Goal: Check status: Check status

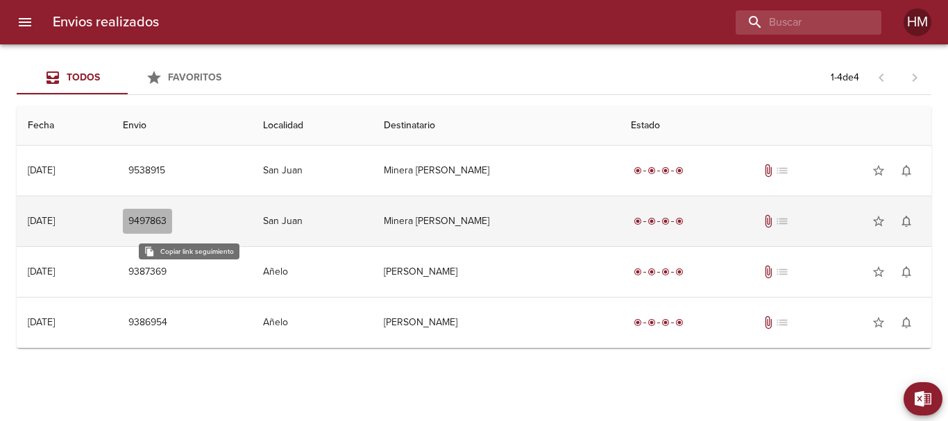
click at [166, 219] on span "9497863" at bounding box center [147, 221] width 38 height 17
click at [166, 224] on span "9497863" at bounding box center [147, 221] width 38 height 17
click at [775, 220] on span "attach_file" at bounding box center [768, 221] width 14 height 14
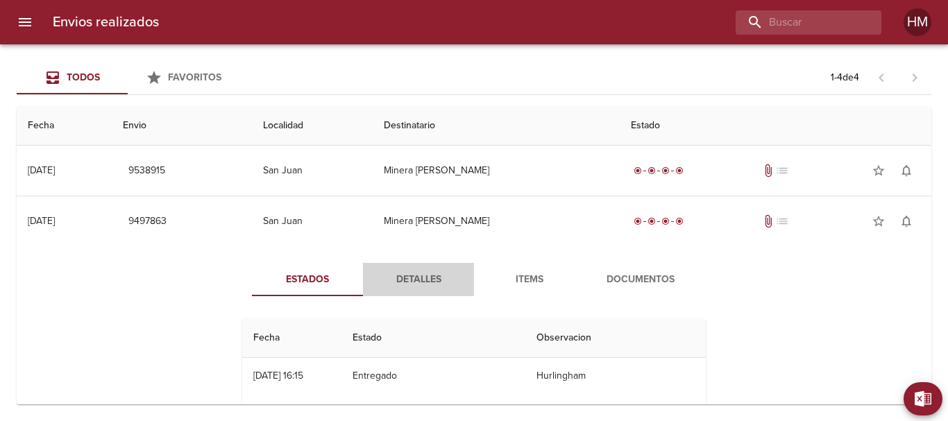
click at [407, 282] on span "Detalles" at bounding box center [418, 279] width 94 height 17
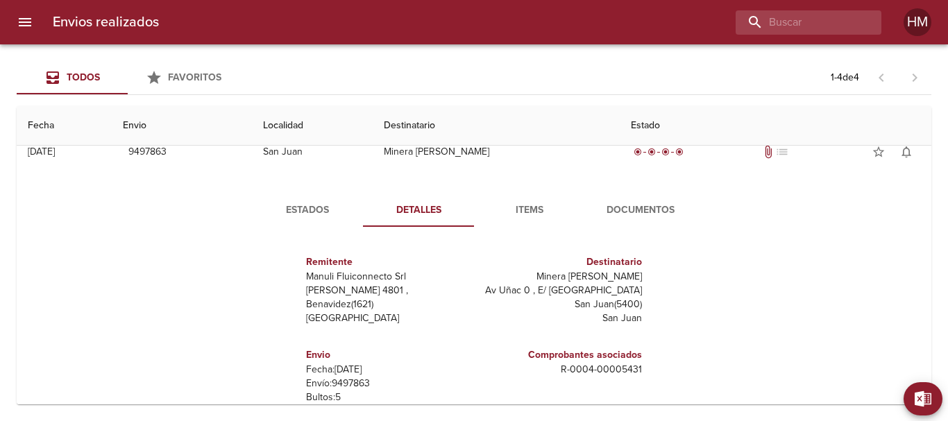
click at [521, 204] on span "Items" at bounding box center [529, 210] width 94 height 17
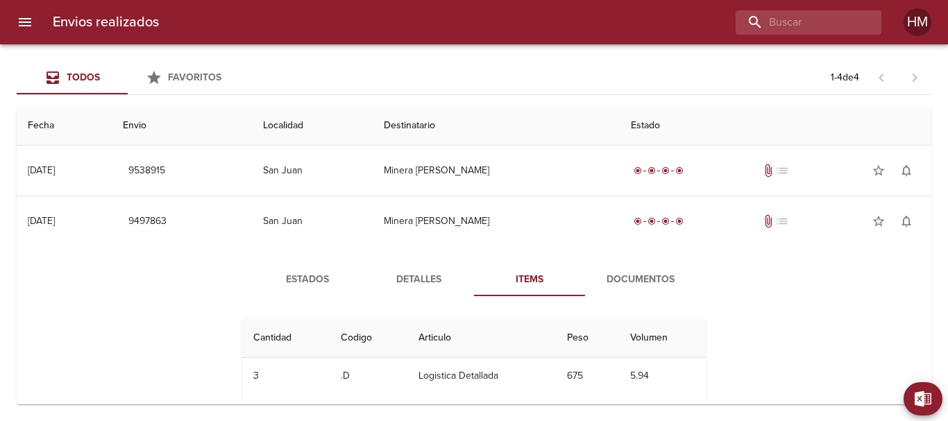
click at [627, 280] on span "Documentos" at bounding box center [640, 279] width 94 height 17
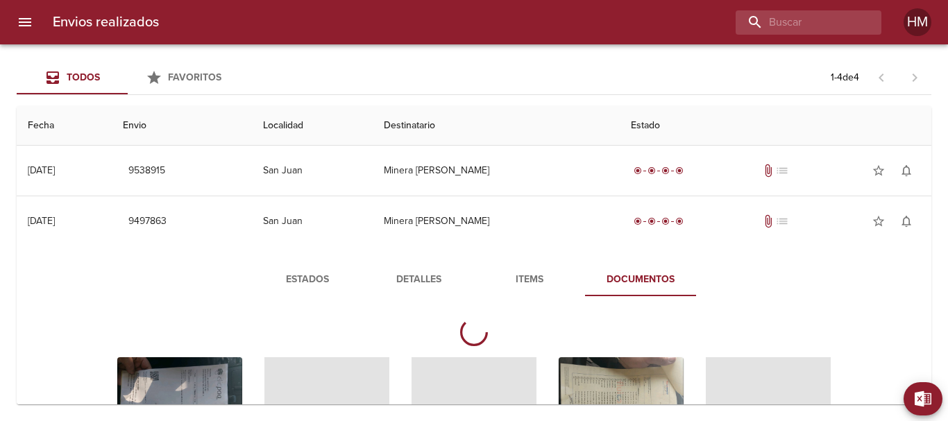
scroll to position [139, 0]
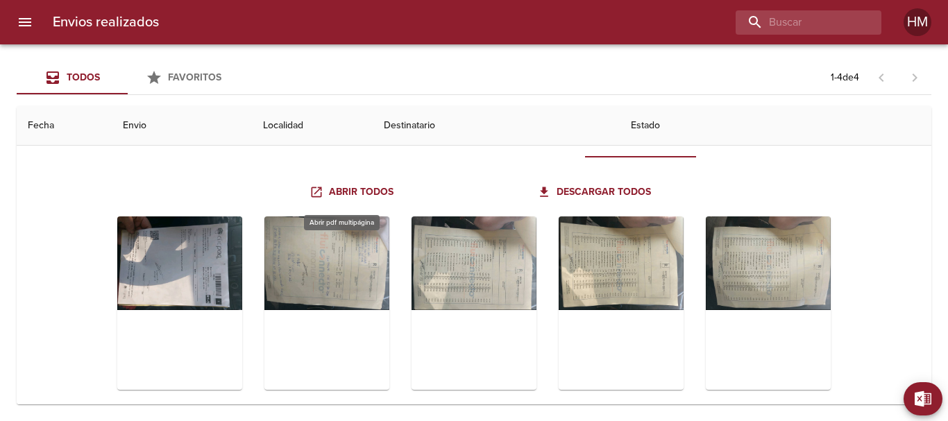
click at [377, 187] on span "Abrir todos" at bounding box center [352, 192] width 81 height 17
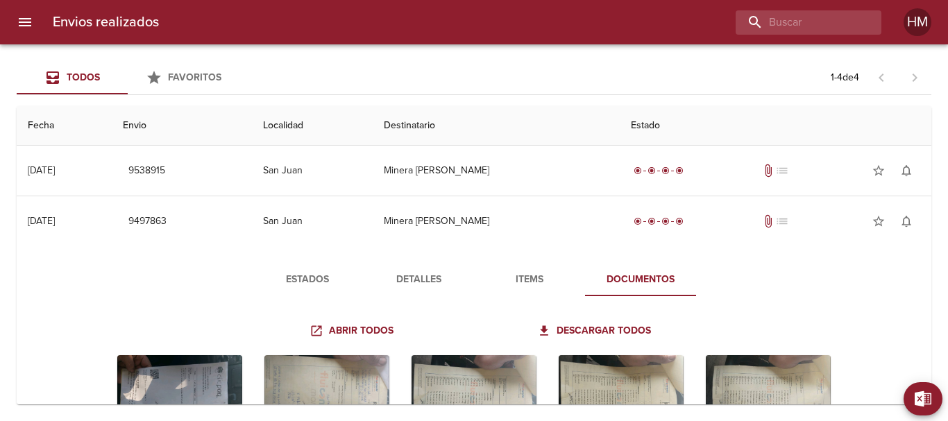
click at [419, 268] on button "Detalles" at bounding box center [418, 279] width 111 height 33
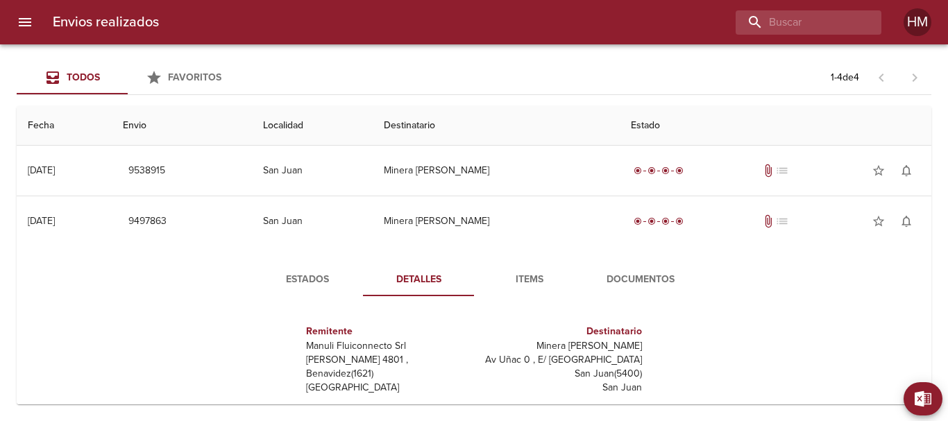
click at [418, 277] on span "Detalles" at bounding box center [418, 279] width 94 height 17
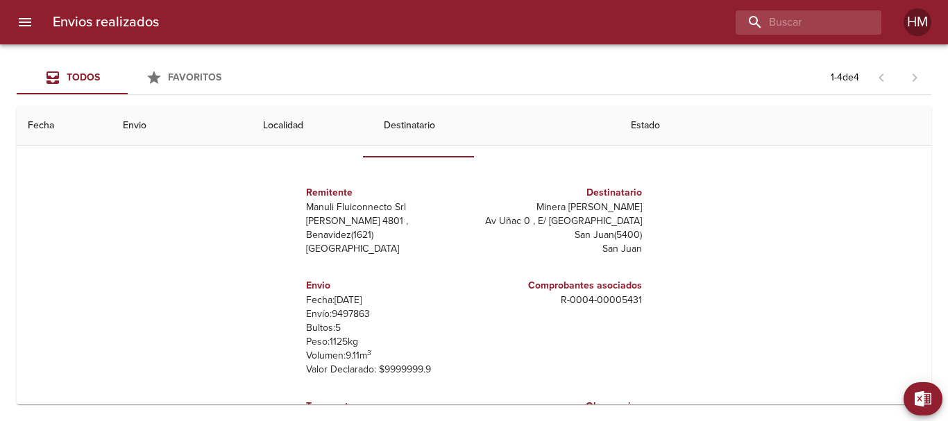
scroll to position [208, 0]
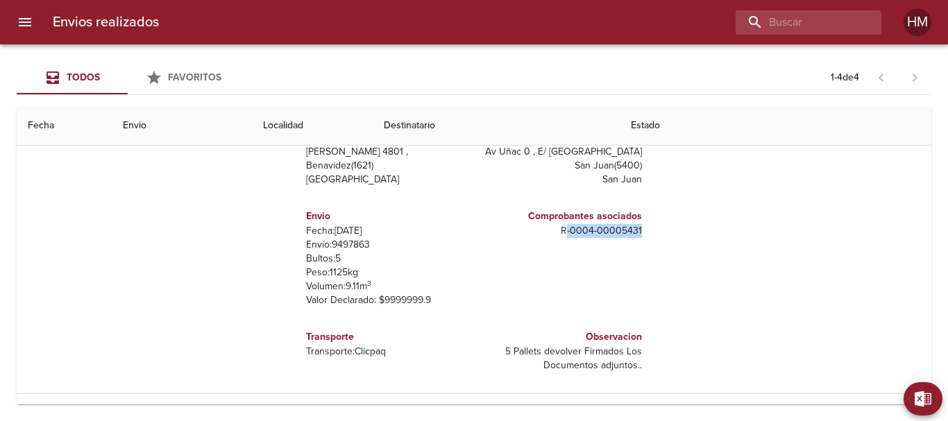
drag, startPoint x: 554, startPoint y: 231, endPoint x: 634, endPoint y: 231, distance: 80.5
click at [634, 231] on div "Comprobantes asociados R - 0004 - 00005431" at bounding box center [560, 258] width 173 height 121
copy p "- 0004 - 00005431"
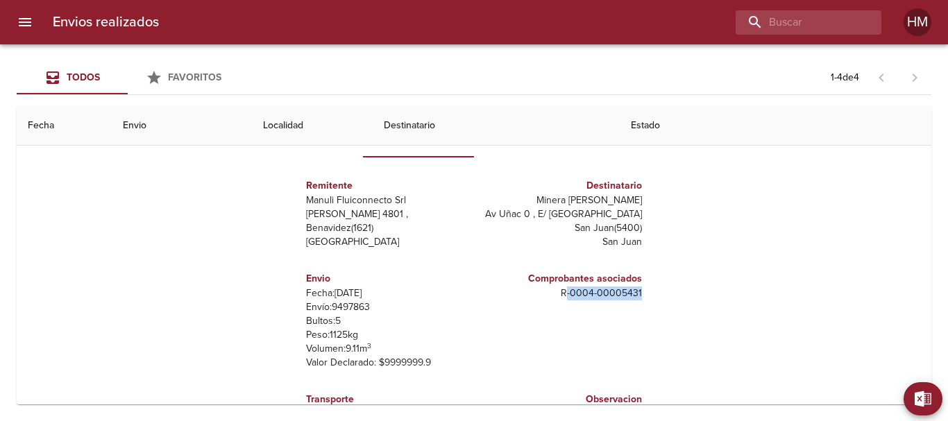
scroll to position [0, 0]
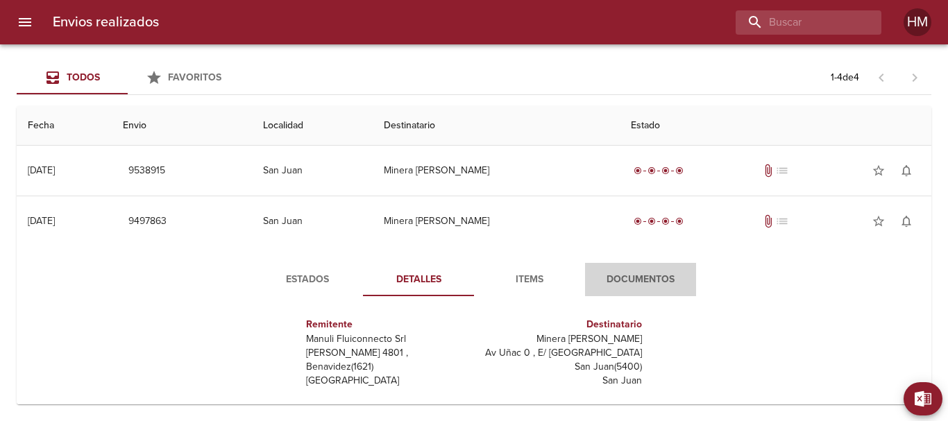
click at [606, 284] on span "Documentos" at bounding box center [640, 279] width 94 height 17
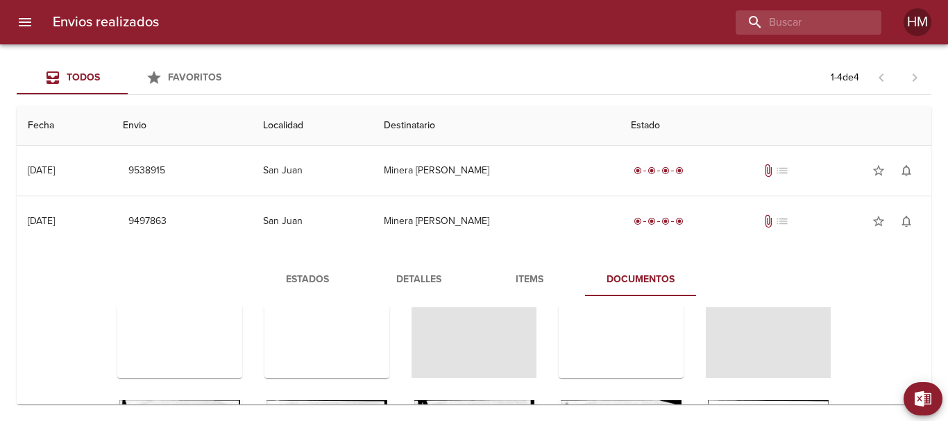
scroll to position [14, 0]
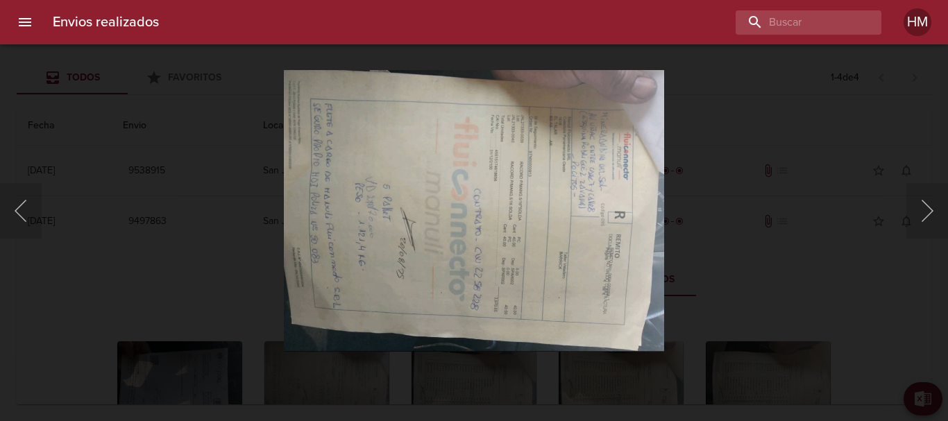
scroll to position [12, 0]
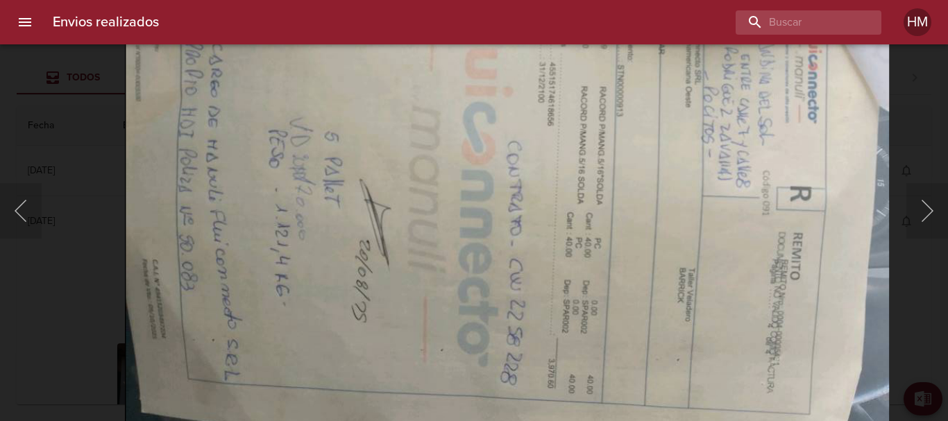
click at [467, 264] on img "Lightbox" at bounding box center [507, 184] width 764 height 567
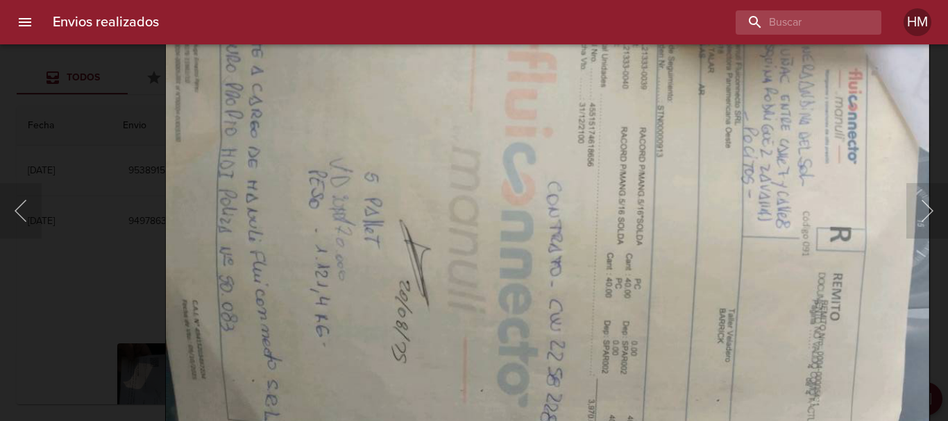
click at [400, 300] on img "Lightbox" at bounding box center [547, 225] width 764 height 567
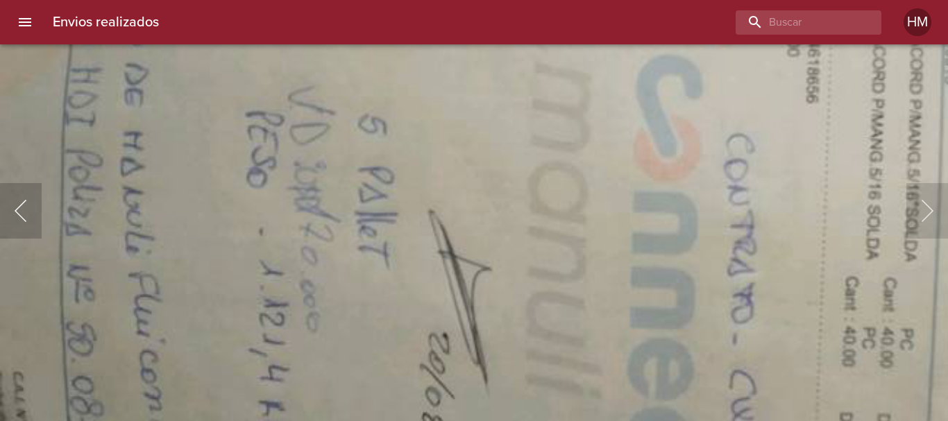
click at [17, 208] on button "Anterior" at bounding box center [21, 210] width 42 height 55
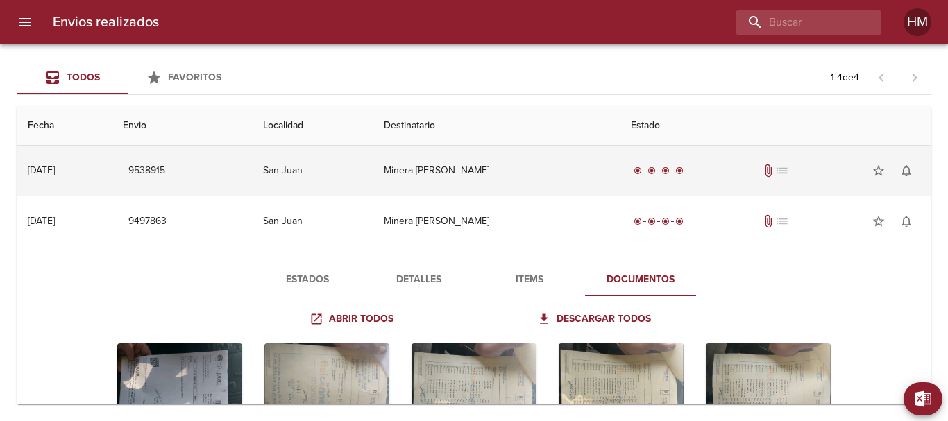
click at [247, 176] on td "9538915" at bounding box center [181, 171] width 139 height 50
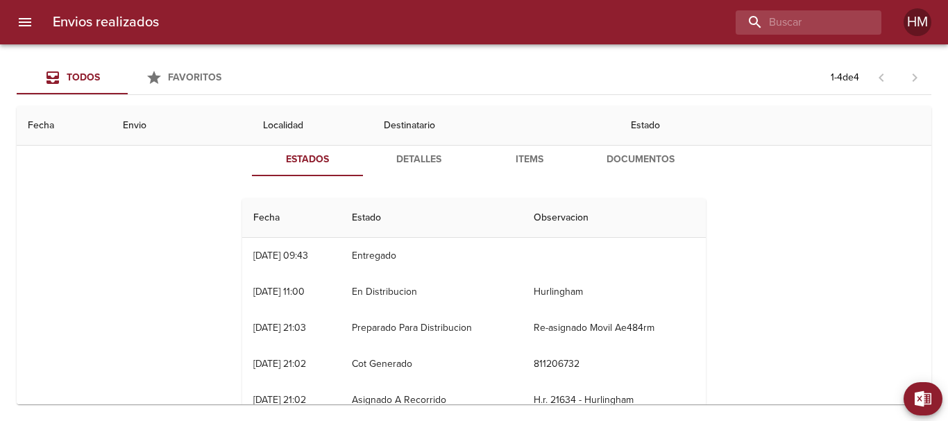
scroll to position [0, 0]
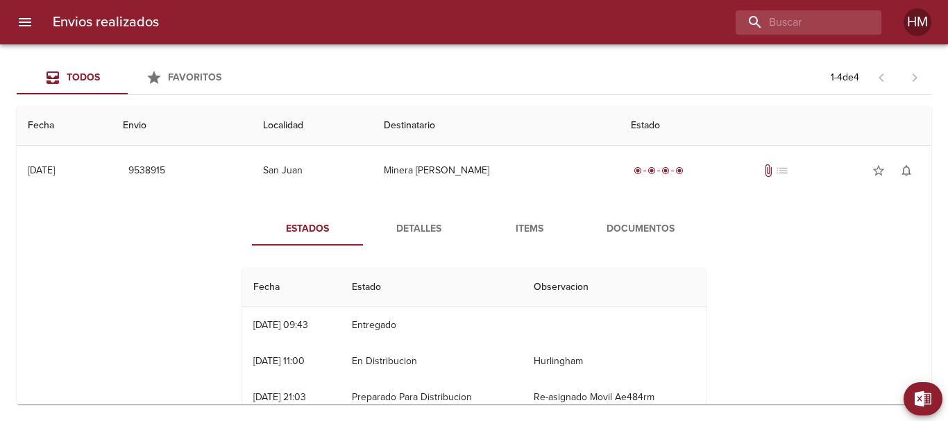
click at [434, 226] on span "Detalles" at bounding box center [418, 229] width 94 height 17
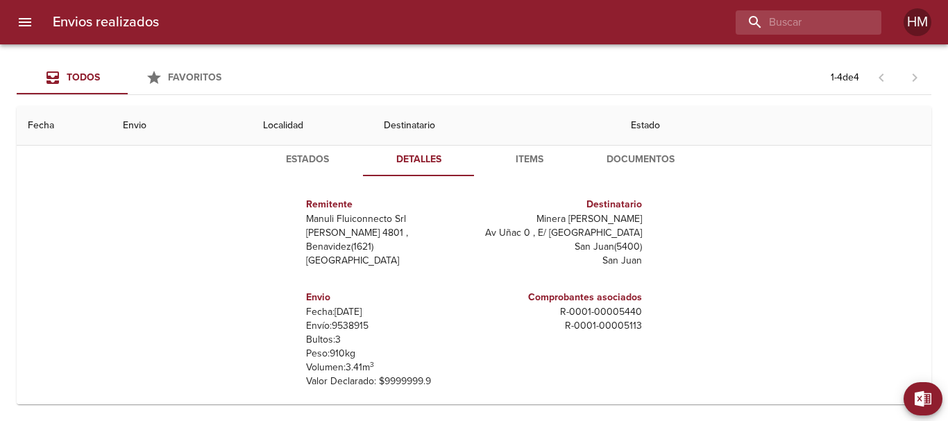
scroll to position [139, 0]
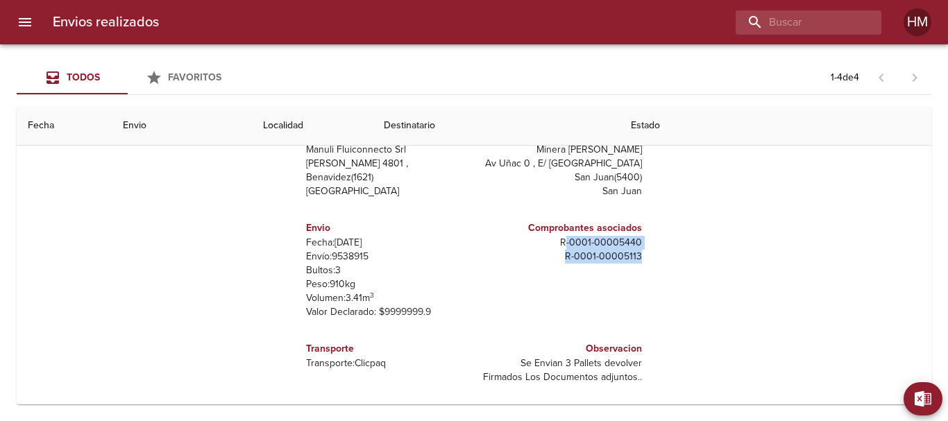
drag, startPoint x: 553, startPoint y: 244, endPoint x: 634, endPoint y: 259, distance: 82.6
click at [634, 259] on div "Comprobantes asociados R - 0001 - 00005440 R - 0001 - 00005113" at bounding box center [560, 269] width 173 height 121
copy div "- 0001 - 00005440 R - 0001 - 00005113"
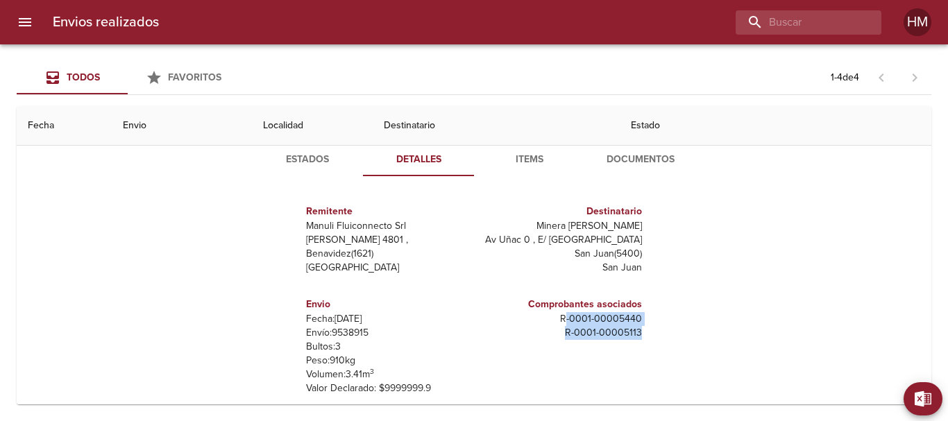
scroll to position [0, 0]
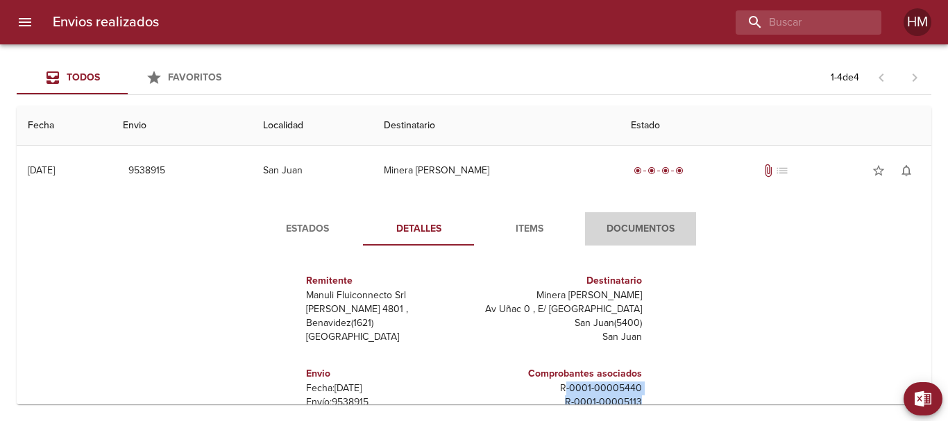
click at [650, 223] on span "Documentos" at bounding box center [640, 229] width 94 height 17
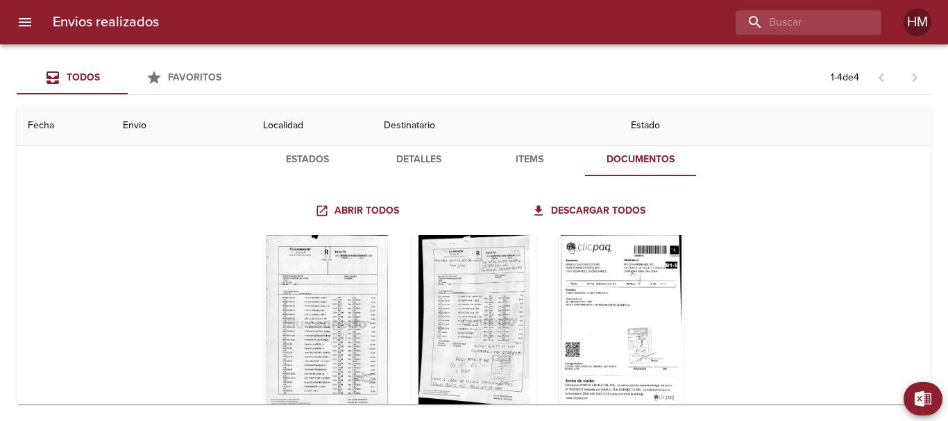
scroll to position [139, 0]
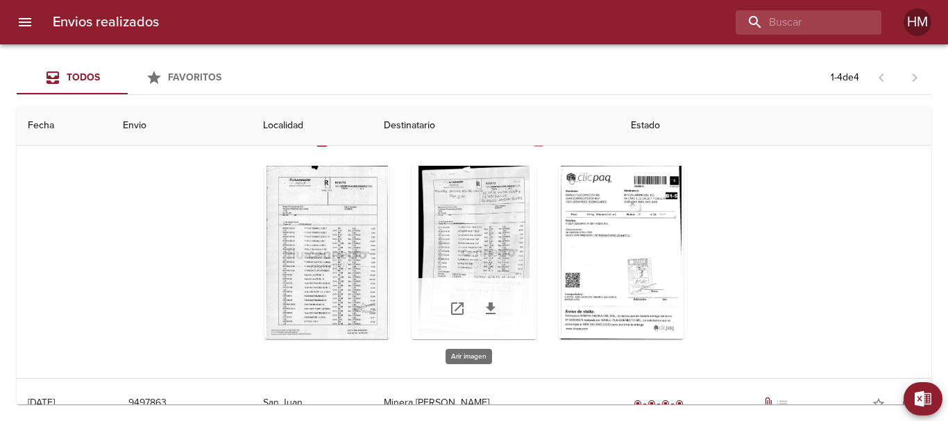
click at [475, 257] on div "Tabla de envíos del cliente" at bounding box center [473, 252] width 125 height 173
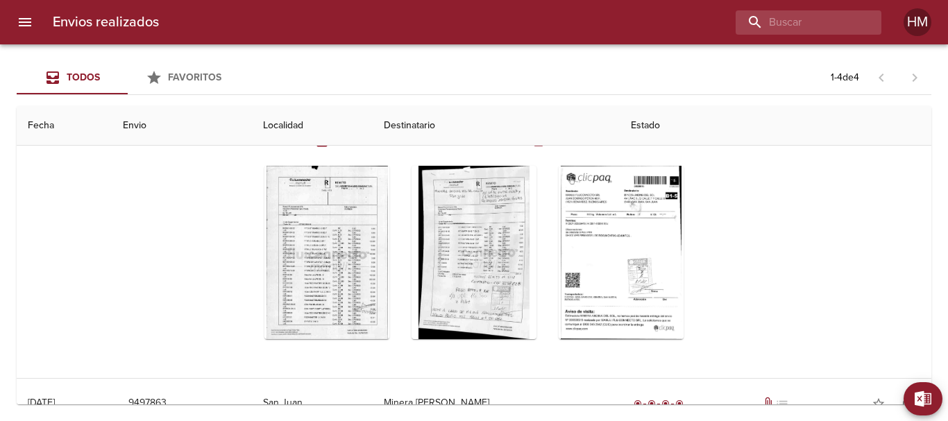
scroll to position [0, 0]
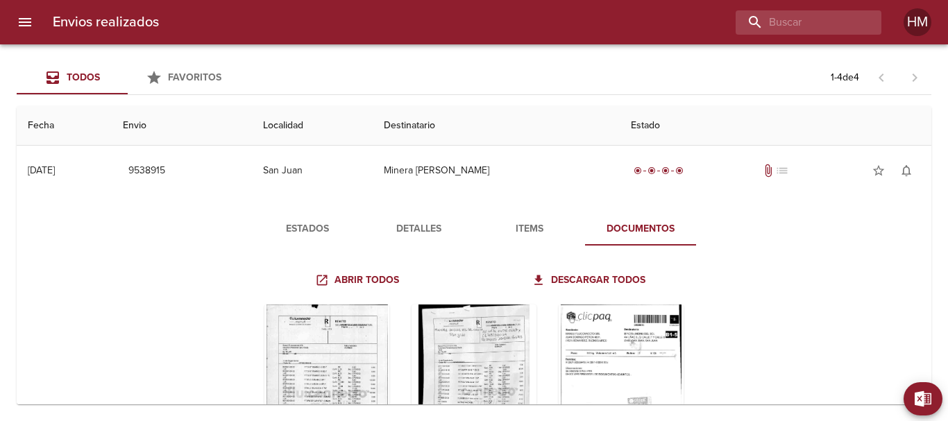
click at [535, 224] on span "Items" at bounding box center [529, 229] width 94 height 17
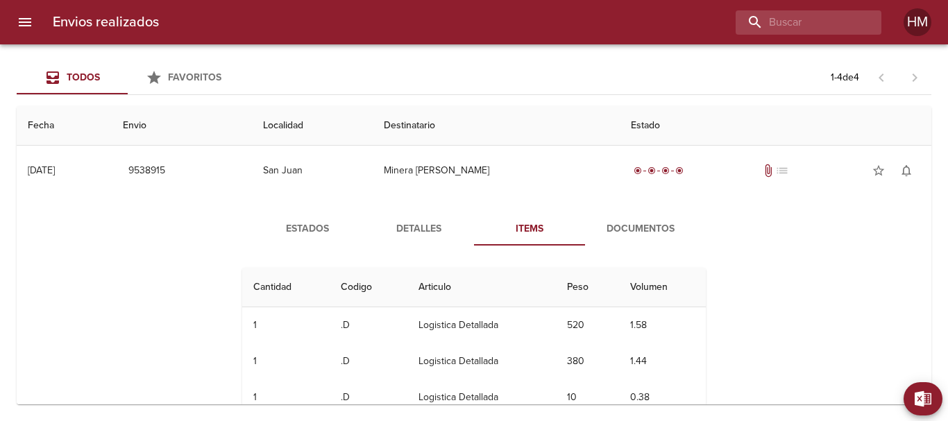
click at [422, 223] on span "Detalles" at bounding box center [418, 229] width 94 height 17
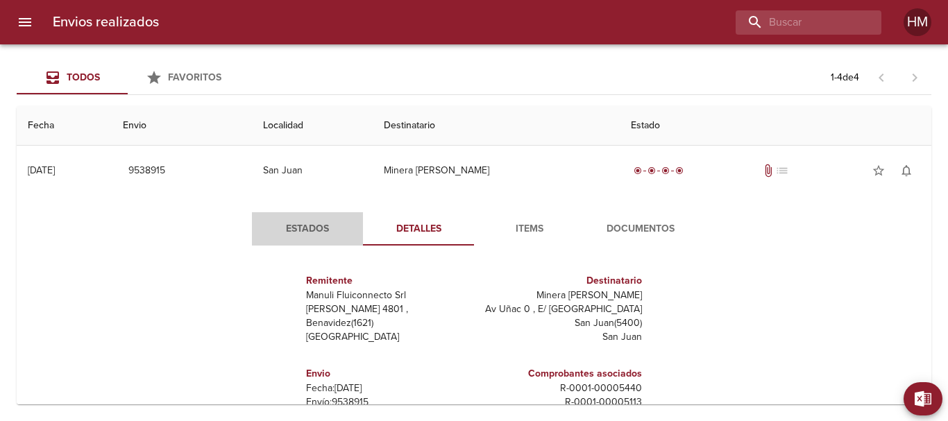
click at [286, 221] on span "Estados" at bounding box center [307, 229] width 94 height 17
